Goal: Information Seeking & Learning: Find contact information

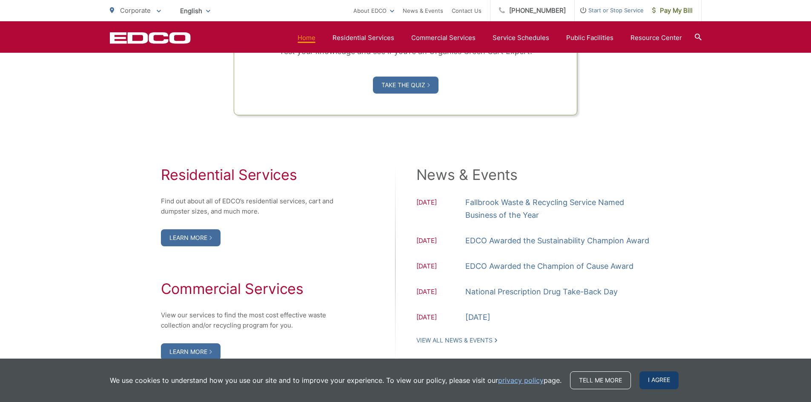
click at [647, 383] on span "I agree" at bounding box center [658, 380] width 39 height 18
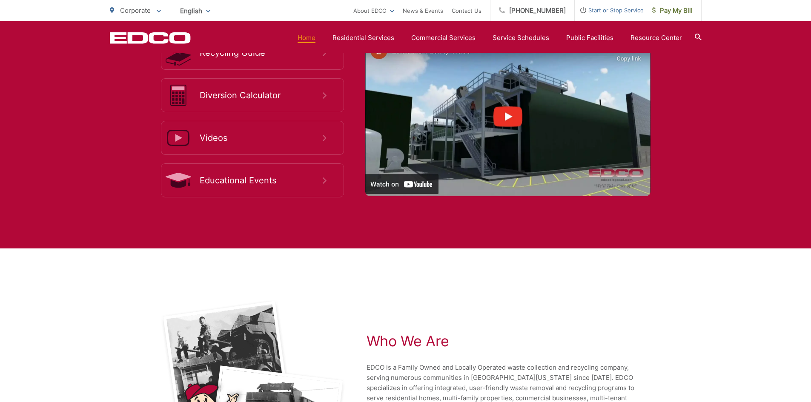
scroll to position [1699, 0]
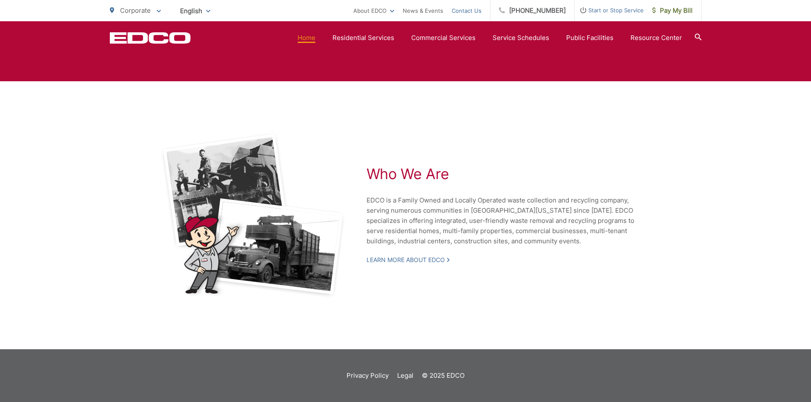
click at [481, 10] on link "Contact Us" at bounding box center [466, 11] width 30 height 10
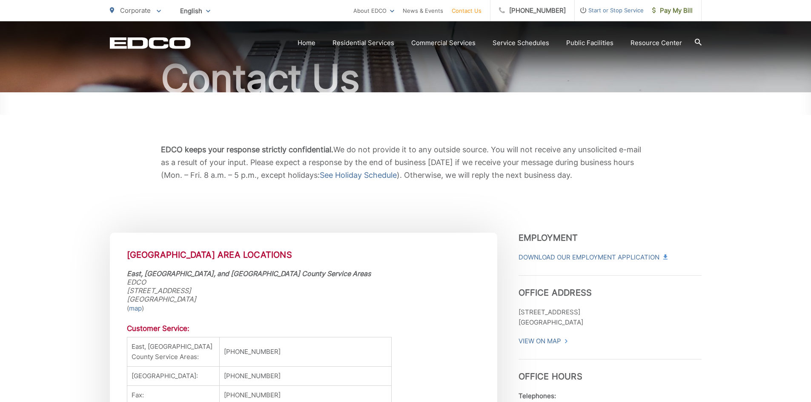
scroll to position [170, 0]
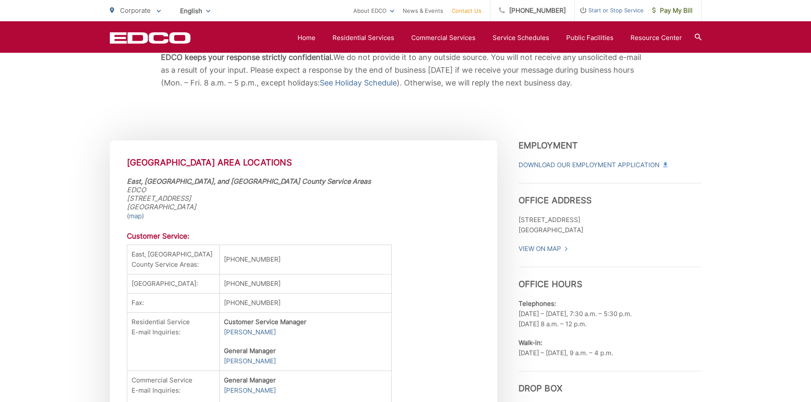
click at [148, 197] on address "[GEOGRAPHIC_DATA], and [GEOGRAPHIC_DATA] County Service Areas [STREET_ADDRESS] …" at bounding box center [303, 194] width 353 height 34
copy address "[STREET_ADDRESS]"
drag, startPoint x: 205, startPoint y: 232, endPoint x: 168, endPoint y: 220, distance: 38.6
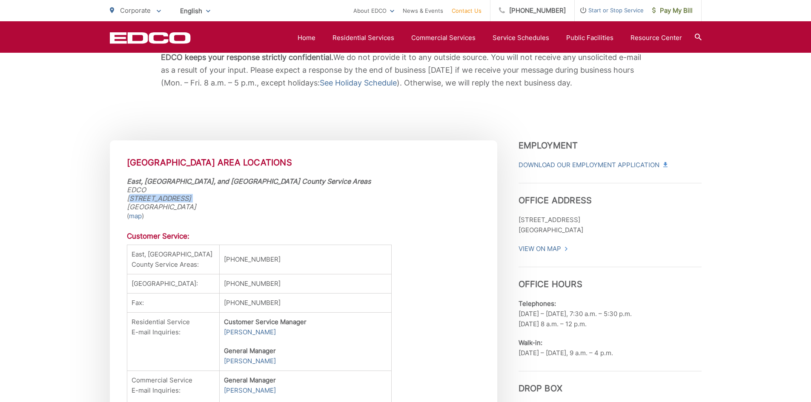
click at [205, 232] on h4 "Customer Service:" at bounding box center [303, 236] width 353 height 9
drag, startPoint x: 126, startPoint y: 207, endPoint x: 171, endPoint y: 207, distance: 45.1
copy address "[GEOGRAPHIC_DATA],"
click at [197, 208] on address "[GEOGRAPHIC_DATA], and [GEOGRAPHIC_DATA] County Service Areas [STREET_ADDRESS] …" at bounding box center [303, 194] width 353 height 34
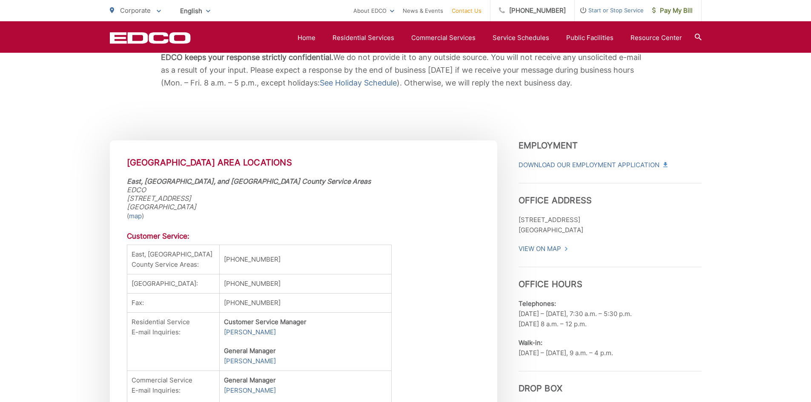
click at [197, 208] on address "[GEOGRAPHIC_DATA], and [GEOGRAPHIC_DATA] County Service Areas [STREET_ADDRESS] …" at bounding box center [303, 194] width 353 height 34
copy address "91945"
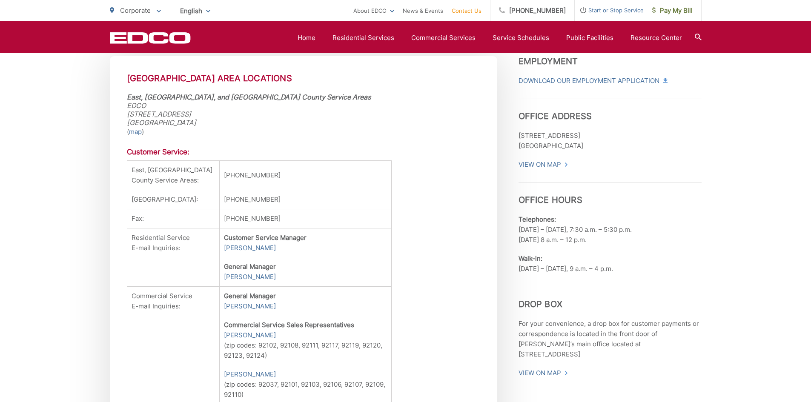
scroll to position [255, 0]
click at [281, 175] on td "[PHONE_NUMBER]" at bounding box center [306, 174] width 172 height 29
copy tbody "[PHONE_NUMBER]"
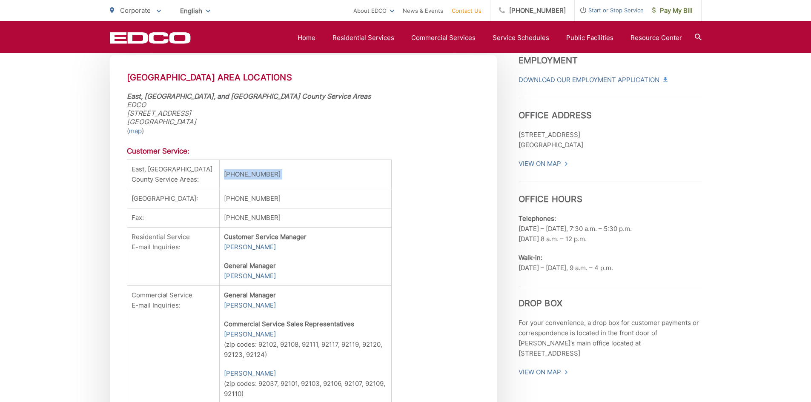
scroll to position [298, 0]
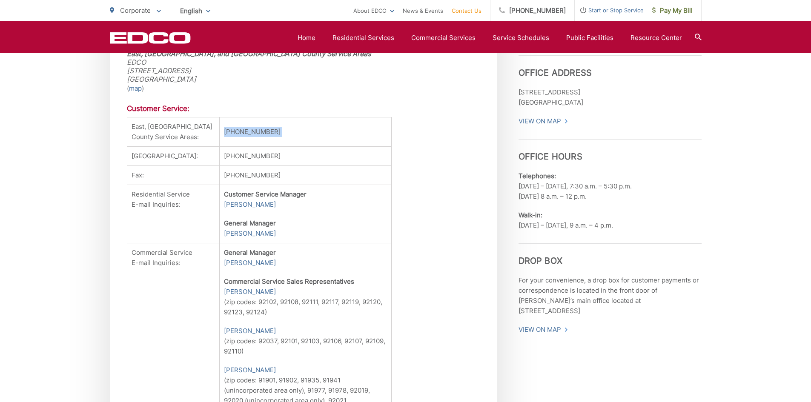
click at [234, 140] on td "[PHONE_NUMBER]" at bounding box center [306, 131] width 172 height 29
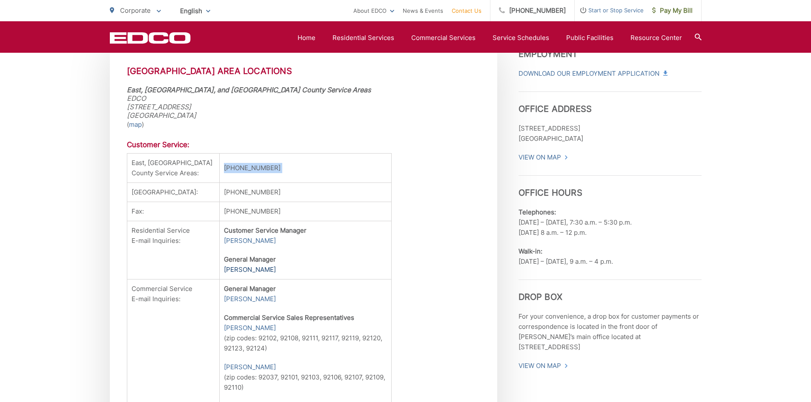
scroll to position [277, 0]
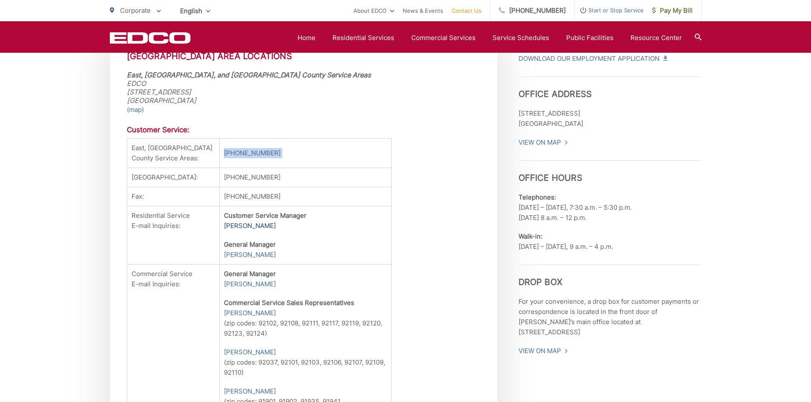
click at [226, 231] on link "[PERSON_NAME]" at bounding box center [250, 226] width 52 height 10
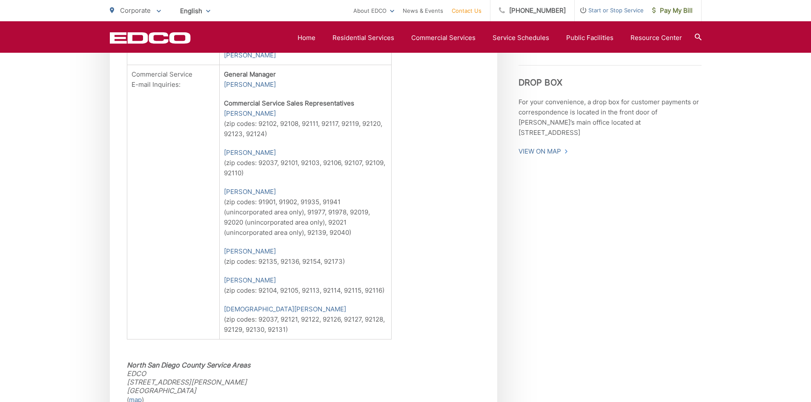
scroll to position [404, 0]
